Goal: Information Seeking & Learning: Learn about a topic

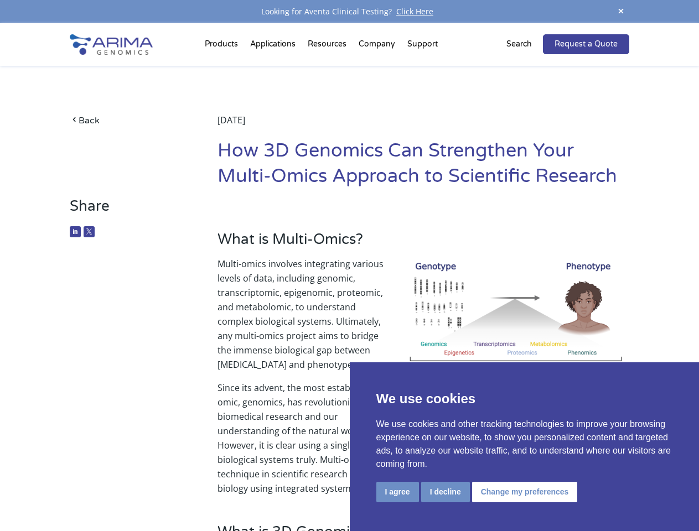
click at [349, 266] on p "Multi-omics involves integrating various levels of data, including genomic, tra…" at bounding box center [424, 319] width 412 height 124
click at [397, 492] on button "I agree" at bounding box center [397, 492] width 43 height 20
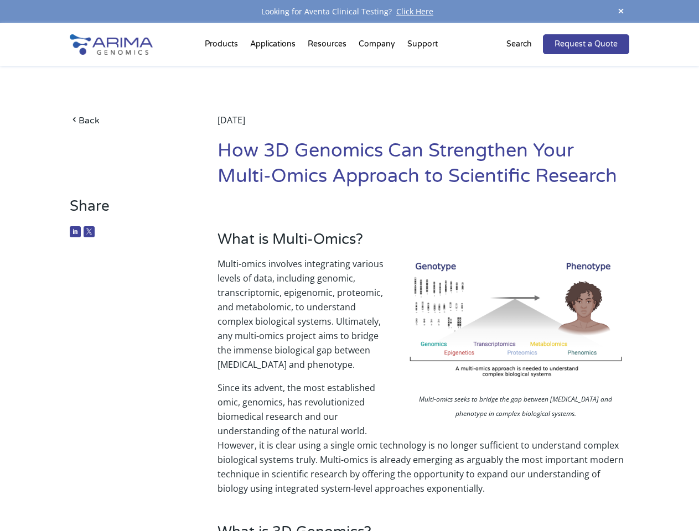
click at [445, 492] on p "Since its advent, the most established omic, genomics, has revolutionized biome…" at bounding box center [424, 438] width 412 height 115
click at [523, 492] on p "Since its advent, the most established omic, genomics, has revolutionized biome…" at bounding box center [424, 438] width 412 height 115
click at [621, 12] on span at bounding box center [621, 11] width 17 height 15
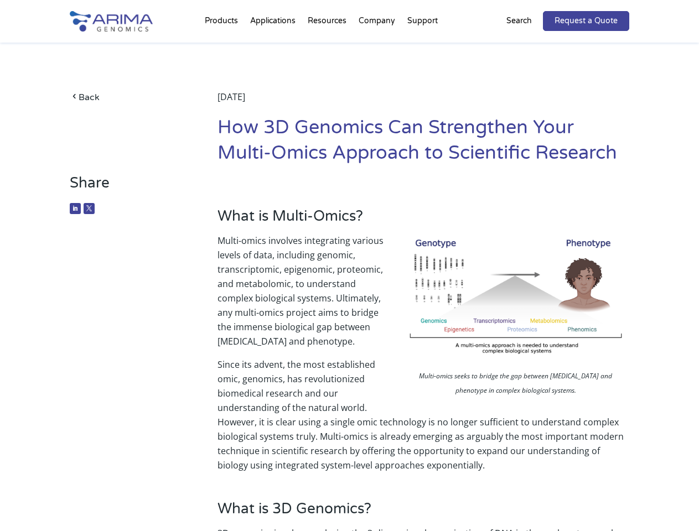
click at [349, 277] on p "Multi-omics involves integrating various levels of data, including genomic, tra…" at bounding box center [424, 296] width 412 height 124
click at [223, 47] on div "Back [DATE] How 3D Genomics Can Strengthen Your Multi-Omics Approach to Scienti…" at bounding box center [349, 109] width 559 height 132
click at [328, 47] on div "Back [DATE] How 3D Genomics Can Strengthen Your Multi-Omics Approach to Scienti…" at bounding box center [349, 109] width 559 height 132
click at [378, 47] on div "Back [DATE] How 3D Genomics Can Strengthen Your Multi-Omics Approach to Scienti…" at bounding box center [349, 109] width 559 height 132
click at [422, 47] on div "Back [DATE] How 3D Genomics Can Strengthen Your Multi-Omics Approach to Scienti…" at bounding box center [349, 109] width 559 height 132
